Goal: Task Accomplishment & Management: Use online tool/utility

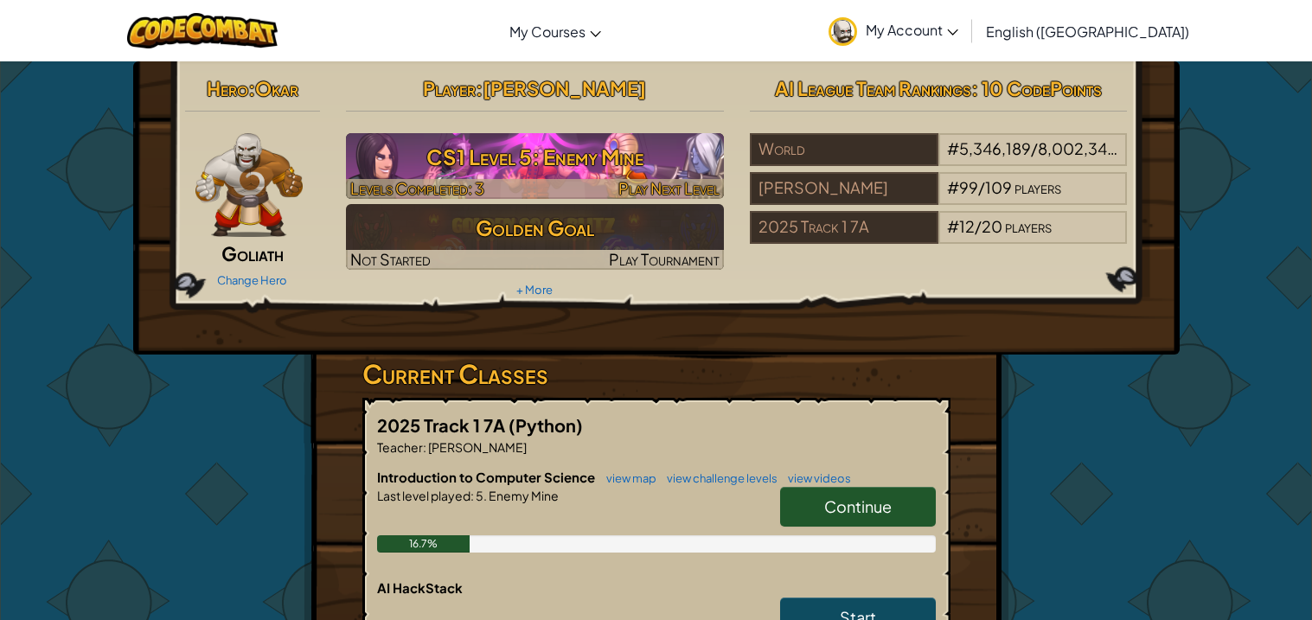
click at [570, 143] on h3 "CS1 Level 5: Enemy Mine" at bounding box center [535, 156] width 378 height 39
